Goal: Transaction & Acquisition: Purchase product/service

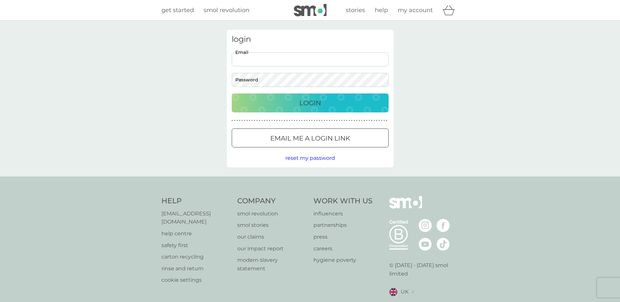
click at [291, 59] on input "Email" at bounding box center [310, 59] width 157 height 14
type input "3hunterja@gmail.com"
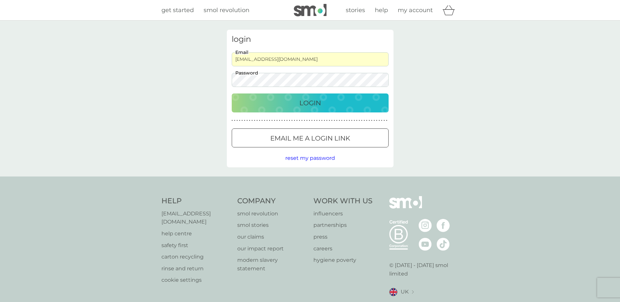
click at [232, 94] on button "Login" at bounding box center [310, 103] width 157 height 19
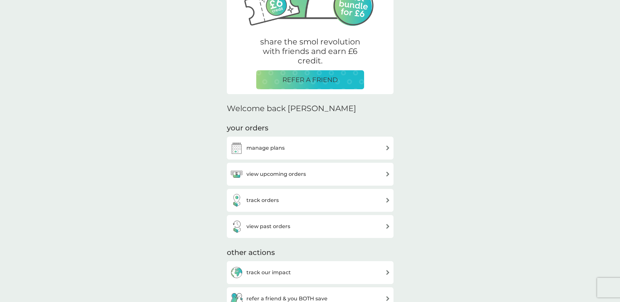
scroll to position [98, 0]
click at [254, 141] on div "manage plans" at bounding box center [257, 147] width 55 height 13
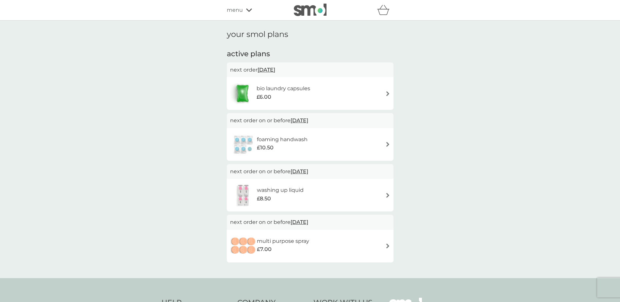
click at [592, 232] on div "your smol plans active plans next order [DATE] bio laundry capsules £6.00 next …" at bounding box center [310, 150] width 620 height 258
click at [239, 11] on span "menu" at bounding box center [235, 10] width 16 height 9
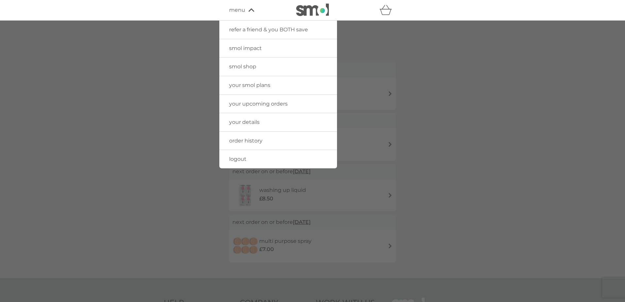
click at [249, 67] on span "smol shop" at bounding box center [242, 66] width 27 height 6
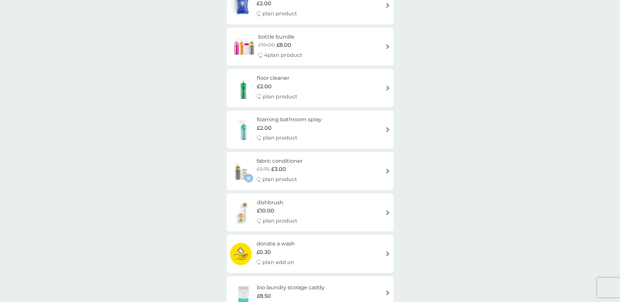
scroll to position [163, 0]
click at [325, 172] on div "fabric conditioner £5.75 £3.00 plan product" at bounding box center [310, 170] width 160 height 28
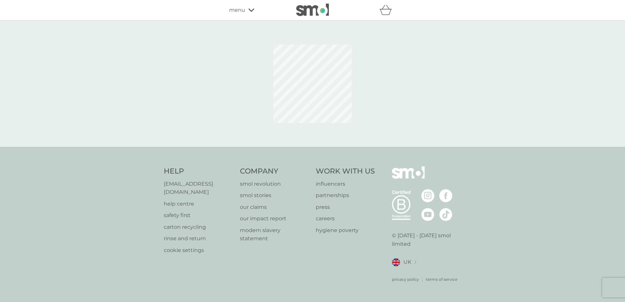
select select "182"
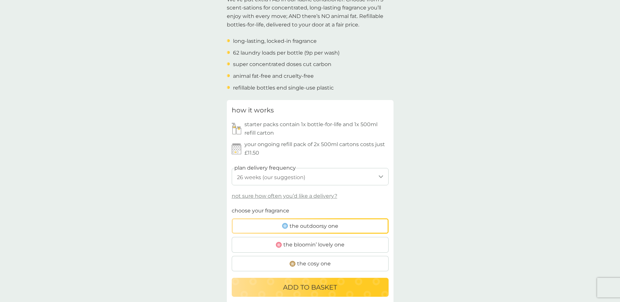
scroll to position [294, 0]
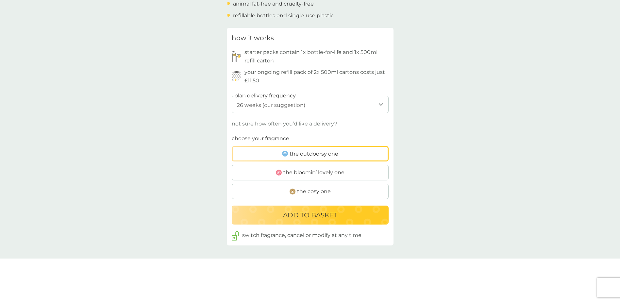
click at [301, 106] on select "1 week 2 weeks 3 weeks 4 weeks 5 weeks 6 weeks 7 weeks 8 weeks 9 weeks 10 weeks…" at bounding box center [310, 104] width 157 height 17
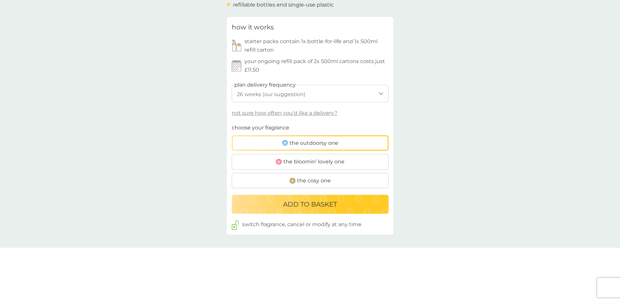
scroll to position [327, 0]
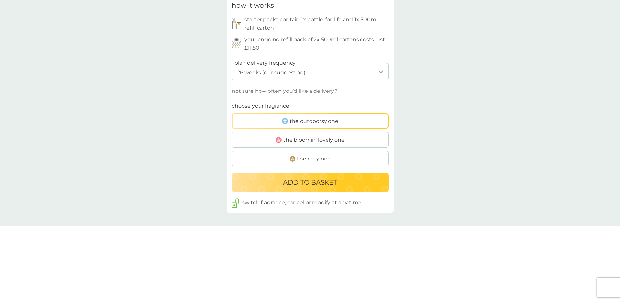
click at [314, 182] on p "ADD TO BASKET" at bounding box center [310, 182] width 54 height 10
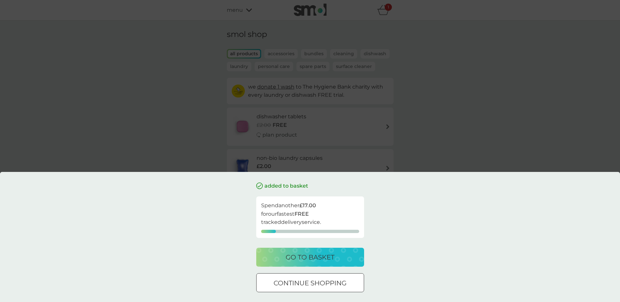
click at [313, 283] on div at bounding box center [311, 283] width 24 height 7
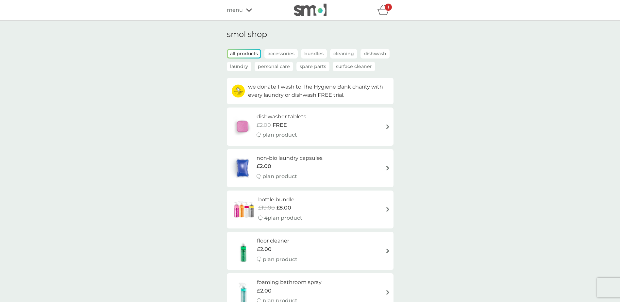
click at [389, 11] on icon "basket" at bounding box center [383, 10] width 12 height 10
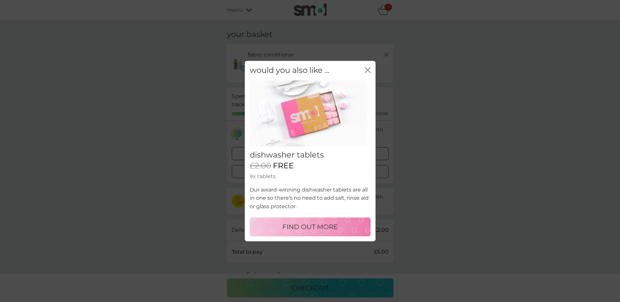
click at [369, 71] on icon "close" at bounding box center [368, 70] width 6 height 6
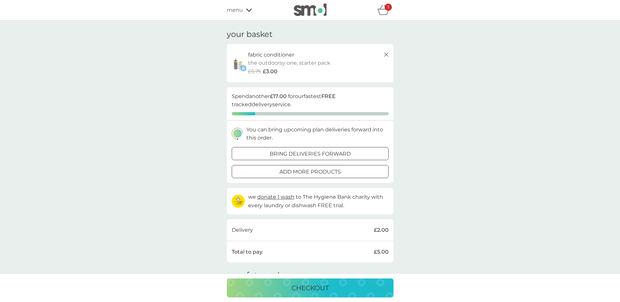
click at [307, 171] on div at bounding box center [311, 171] width 24 height 7
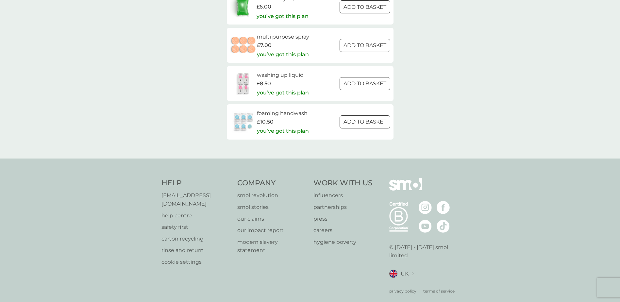
scroll to position [916, 0]
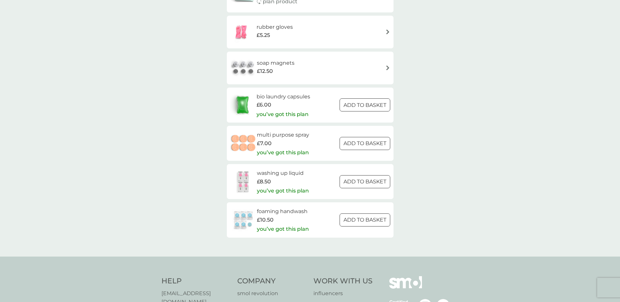
click at [361, 104] on div at bounding box center [365, 105] width 24 height 7
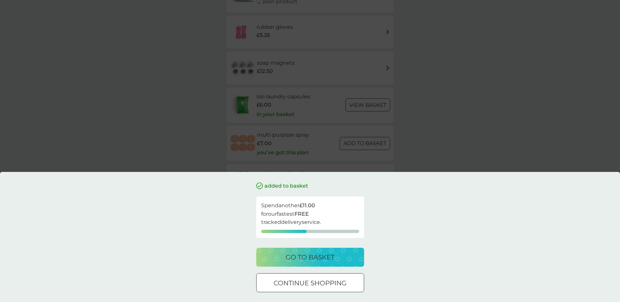
click at [331, 260] on p "go to basket" at bounding box center [310, 257] width 49 height 10
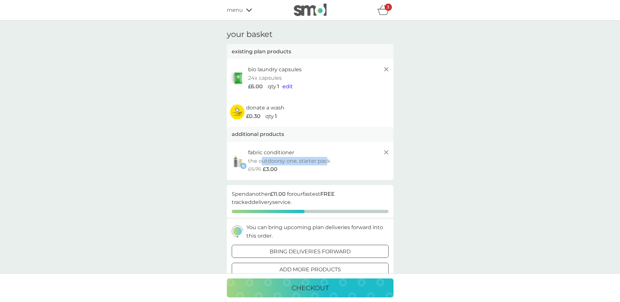
drag, startPoint x: 261, startPoint y: 162, endPoint x: 327, endPoint y: 162, distance: 66.1
click at [327, 162] on p "the outdoorsy one, starter pack" at bounding box center [289, 161] width 82 height 9
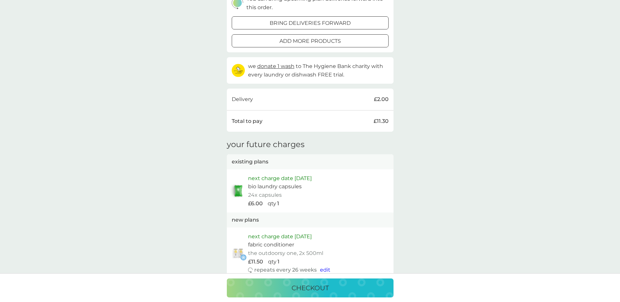
scroll to position [229, 0]
drag, startPoint x: 304, startPoint y: 175, endPoint x: 321, endPoint y: 175, distance: 17.0
click at [312, 175] on p "next charge date [DATE]" at bounding box center [280, 178] width 64 height 9
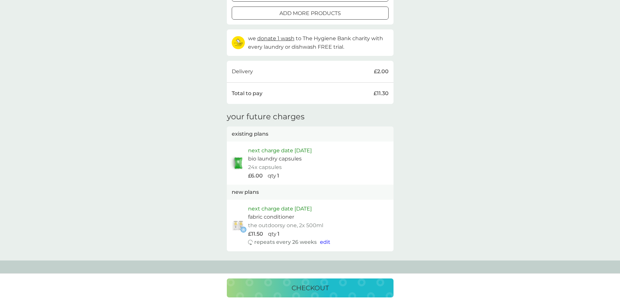
scroll to position [294, 0]
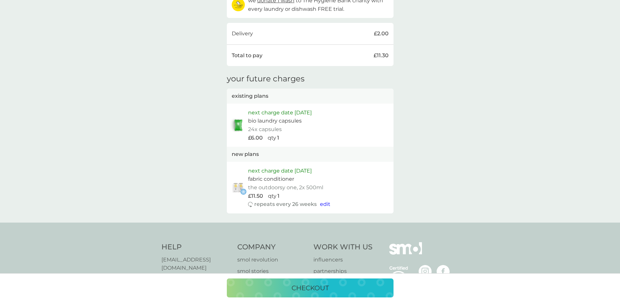
click at [309, 291] on p "checkout" at bounding box center [310, 288] width 37 height 10
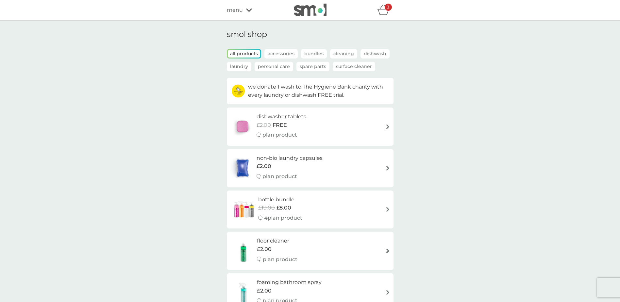
scroll to position [163, 0]
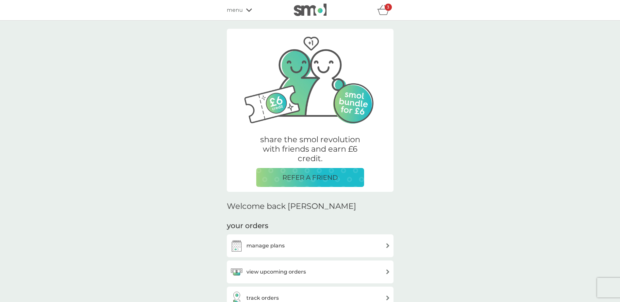
scroll to position [98, 0]
